Goal: Task Accomplishment & Management: Use online tool/utility

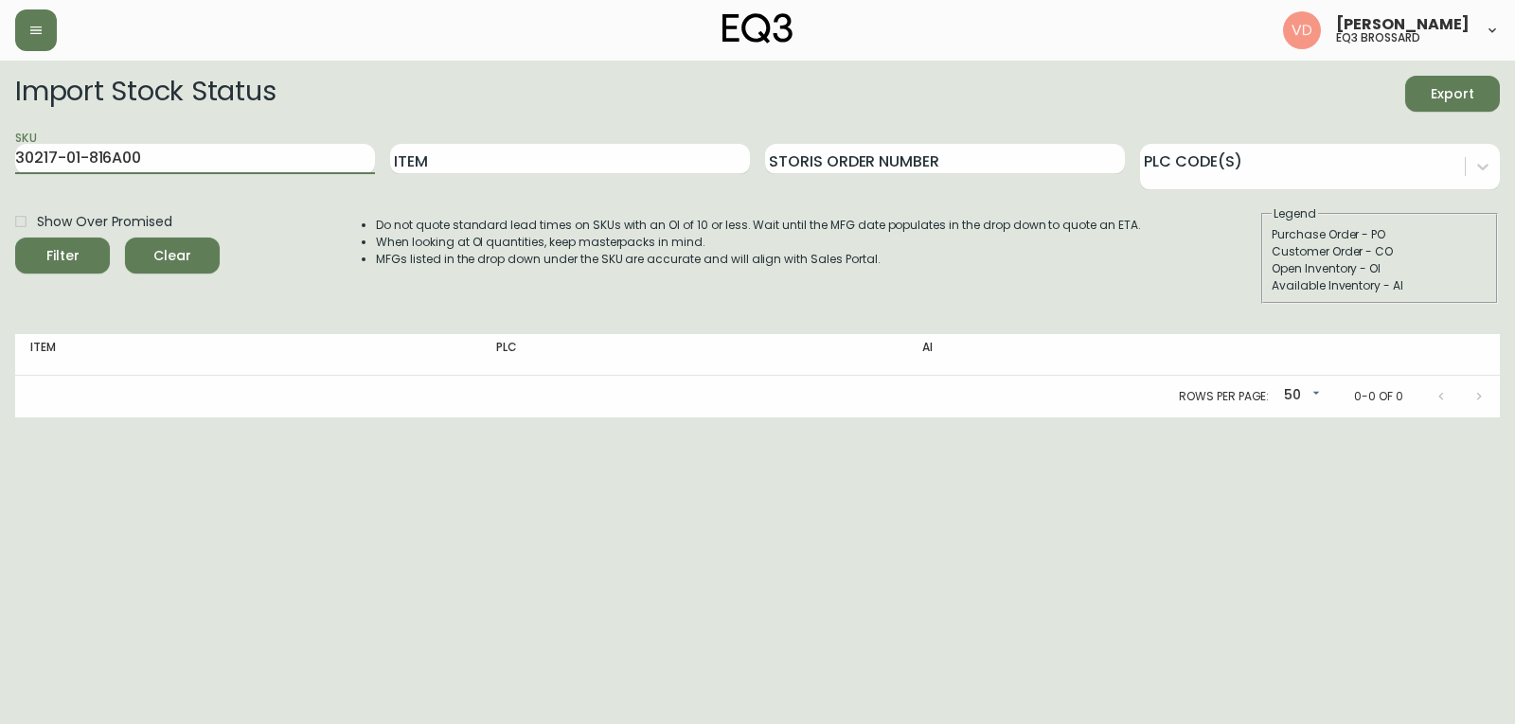
drag, startPoint x: 0, startPoint y: 0, endPoint x: 57, endPoint y: 213, distance: 220.5
click at [35, 206] on form "Import Stock Status Export SKU 30217-01-816A00 Item Storis Order Number PLC Cod…" at bounding box center [757, 190] width 1485 height 228
paste input "[PHONE_NUMBER]"
drag, startPoint x: 168, startPoint y: 170, endPoint x: 0, endPoint y: 158, distance: 168.1
click at [0, 158] on main "Import Stock Status Export SKU 303060-223-13 Item Storis Order Number PLC Code(…" at bounding box center [757, 239] width 1515 height 357
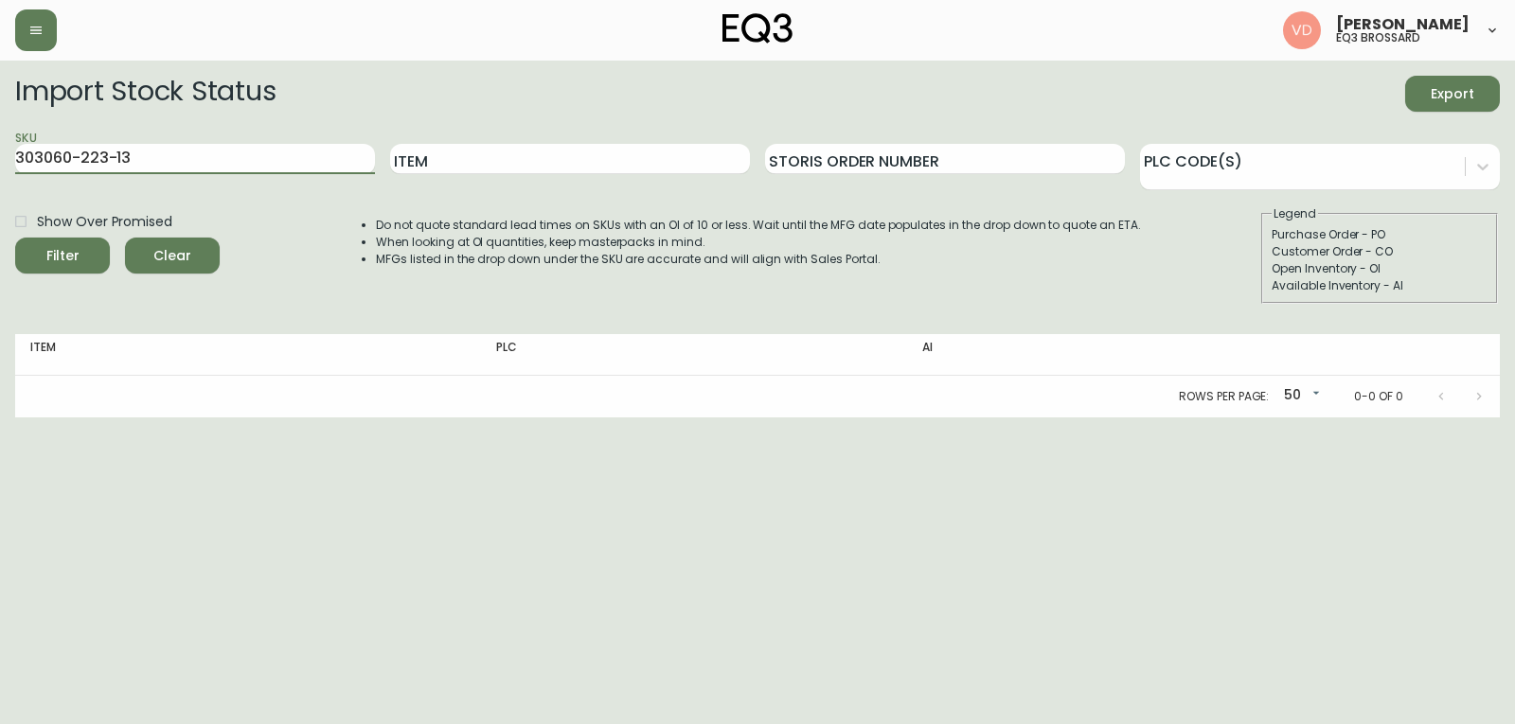
paste input "text"
type input "[PHONE_NUMBER]"
click at [15, 238] on button "Filter" at bounding box center [62, 256] width 95 height 36
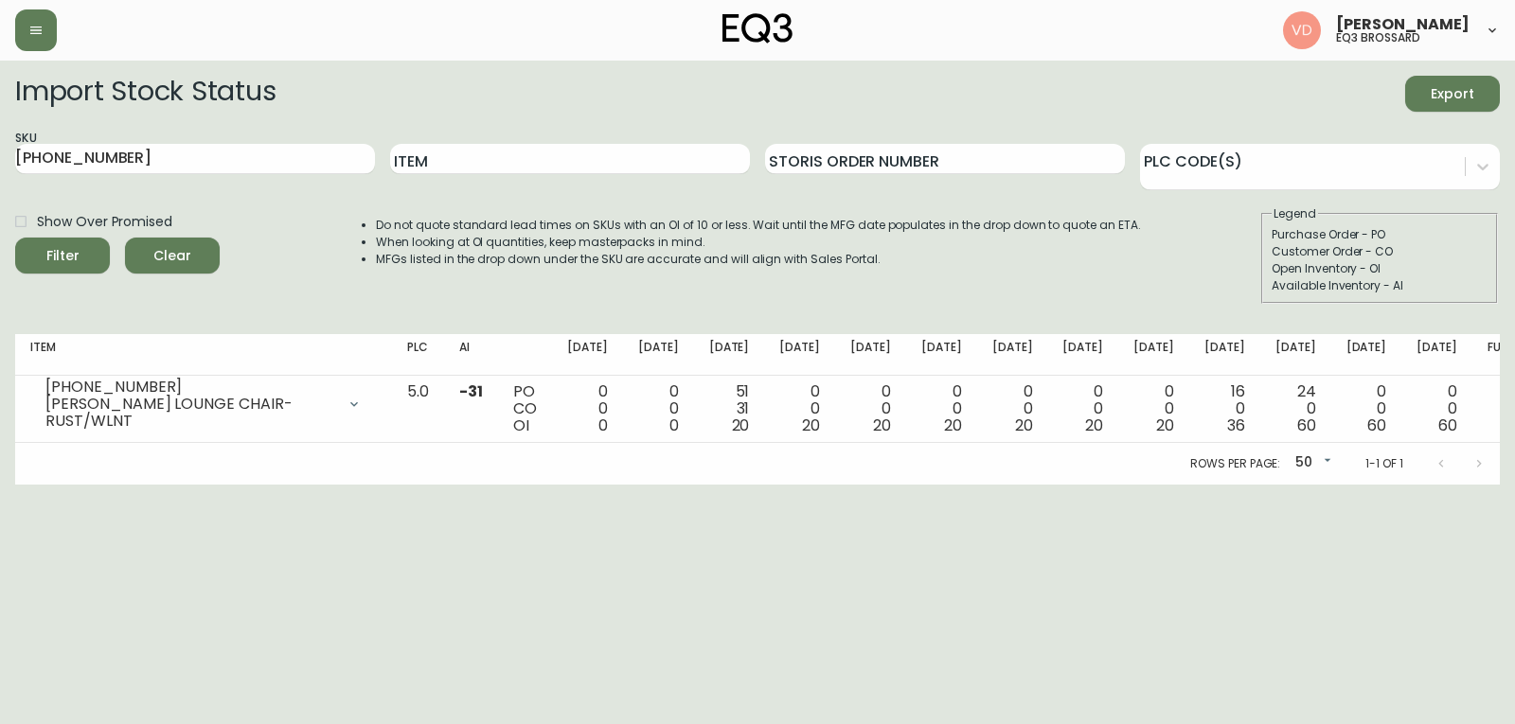
drag, startPoint x: 1309, startPoint y: 514, endPoint x: 1299, endPoint y: 511, distance: 9.9
click at [1307, 485] on html "[PERSON_NAME] eq3 [PERSON_NAME] Import Stock Status Export SKU [PHONE_NUMBER] I…" at bounding box center [757, 242] width 1515 height 485
drag, startPoint x: 62, startPoint y: 154, endPoint x: 0, endPoint y: 166, distance: 62.6
click at [0, 166] on main "Import Stock Status Export SKU [PHONE_NUMBER] Item Storis Order Number PLC Code…" at bounding box center [757, 273] width 1515 height 424
click at [477, 157] on input "Item" at bounding box center [570, 159] width 360 height 30
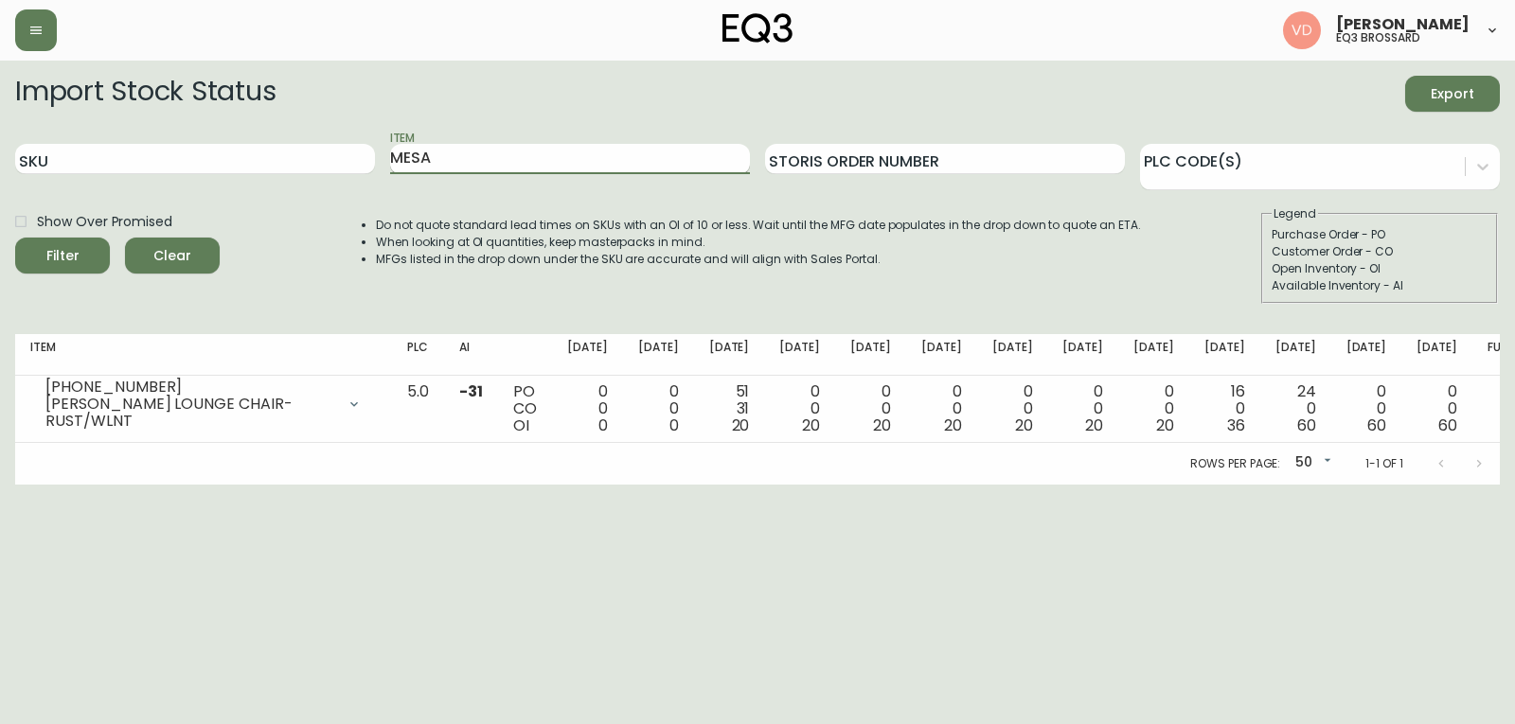
type input "MESA"
click at [15, 238] on button "Filter" at bounding box center [62, 256] width 95 height 36
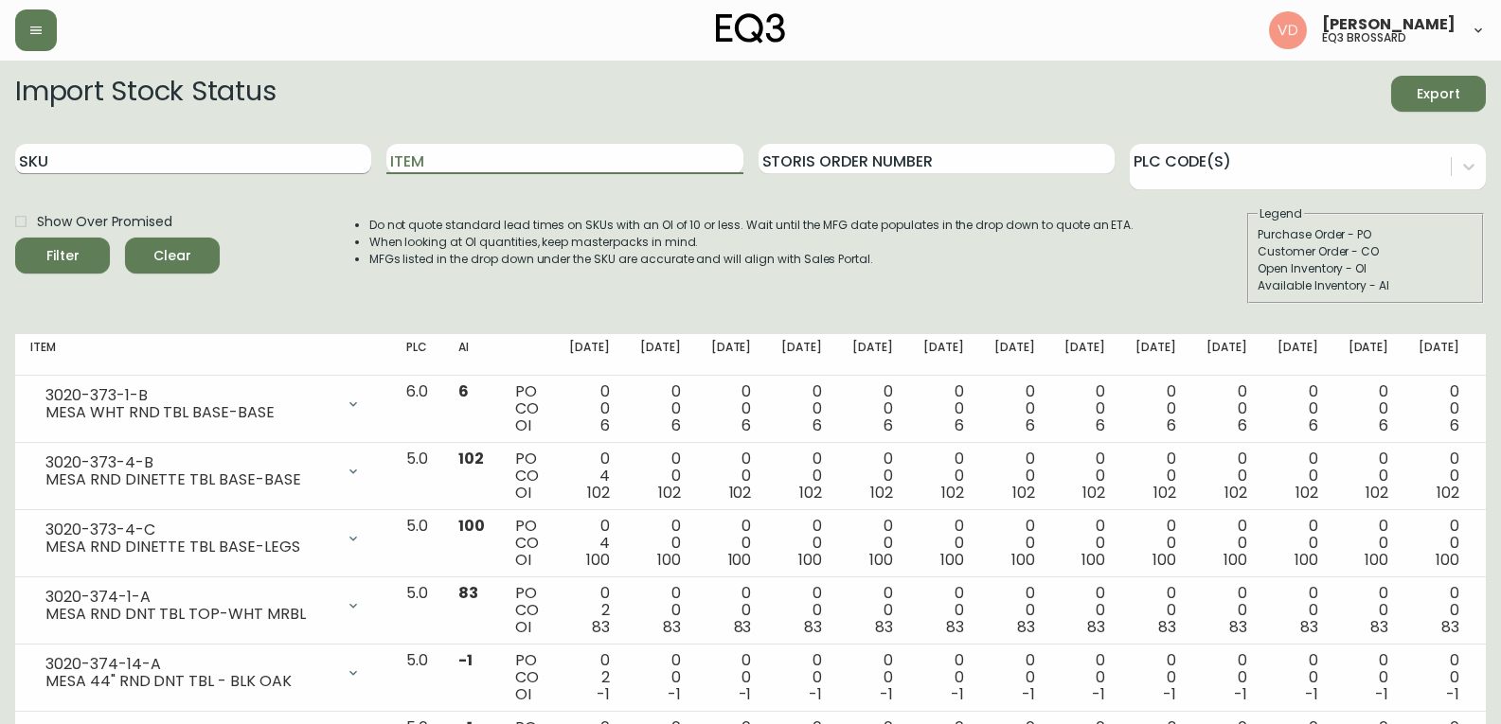
click at [169, 165] on input "SKU" at bounding box center [193, 159] width 356 height 30
paste input "[PHONE_NUMBER]"
type input "[PHONE_NUMBER]"
click at [15, 238] on button "Filter" at bounding box center [62, 256] width 95 height 36
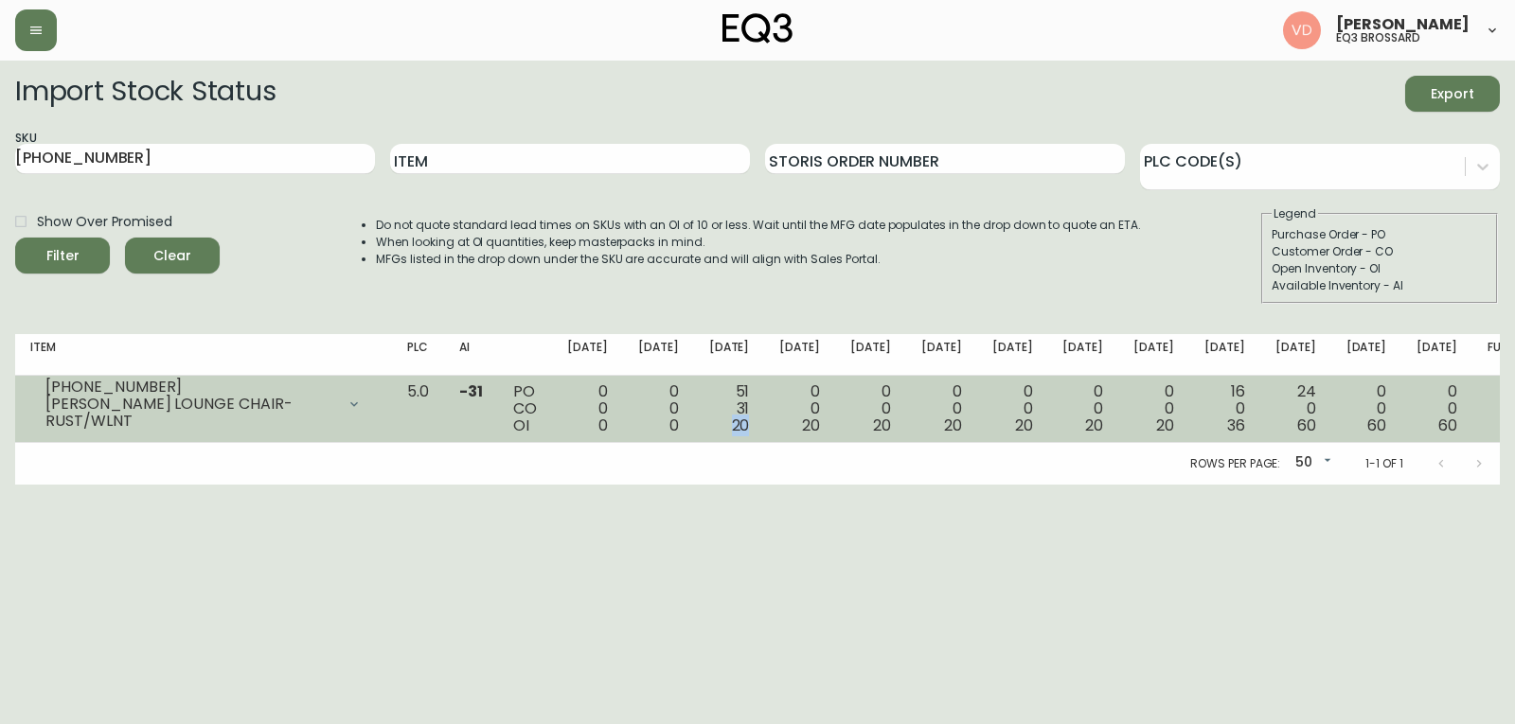
drag, startPoint x: 766, startPoint y: 429, endPoint x: 789, endPoint y: 427, distance: 22.8
click at [765, 427] on td "51 31 20" at bounding box center [729, 409] width 71 height 67
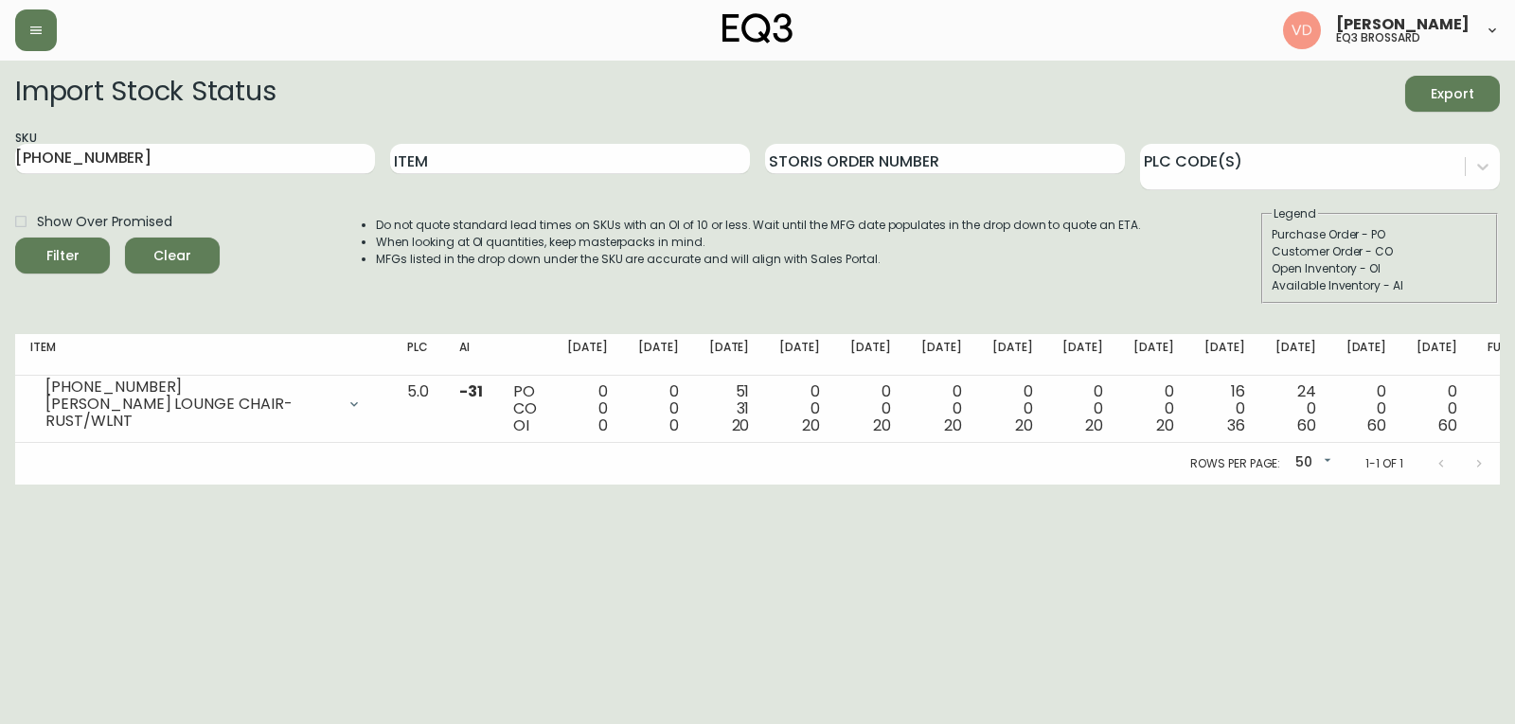
click at [447, 485] on html "[PERSON_NAME] eq3 [PERSON_NAME] Import Stock Status Export SKU [PHONE_NUMBER] I…" at bounding box center [757, 242] width 1515 height 485
